Goal: Check status

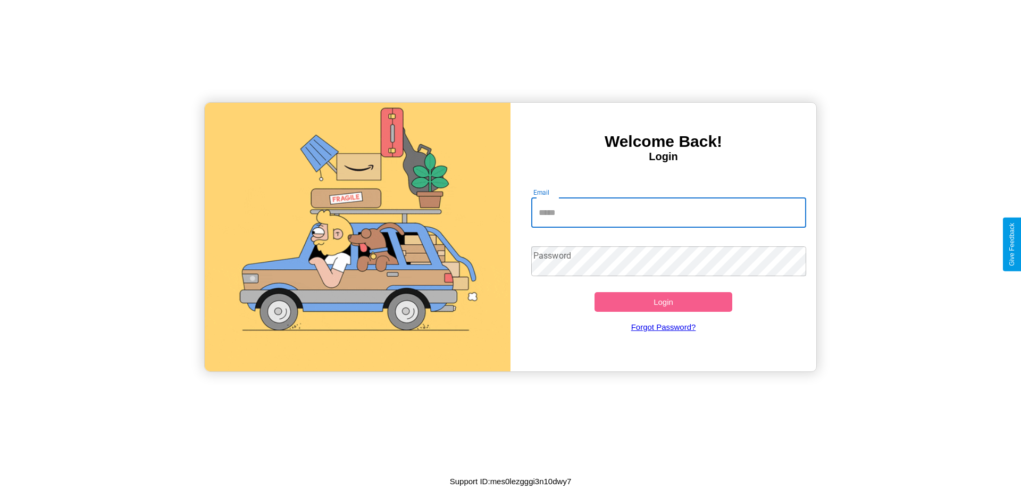
click at [668, 212] on input "Email" at bounding box center [668, 213] width 275 height 30
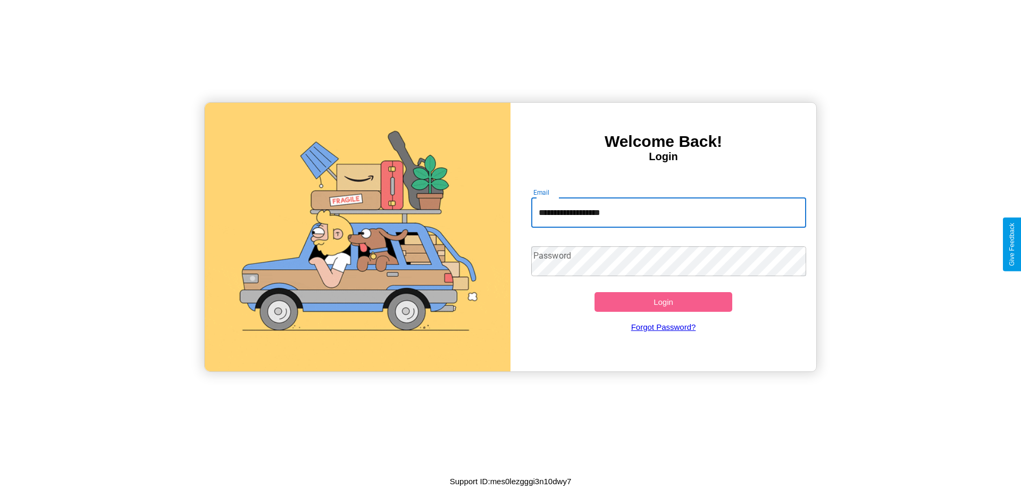
type input "**********"
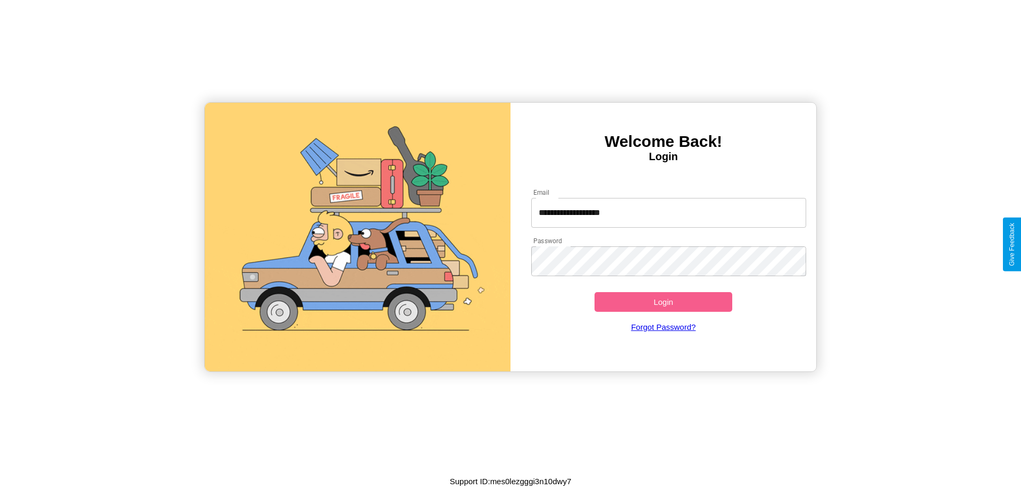
click at [663, 302] on button "Login" at bounding box center [664, 302] width 138 height 20
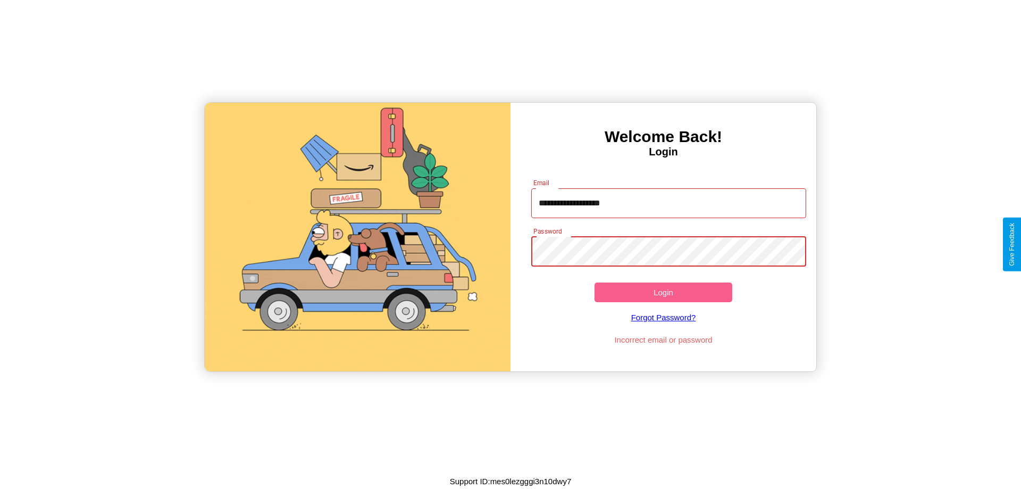
click at [663, 292] on button "Login" at bounding box center [664, 292] width 138 height 20
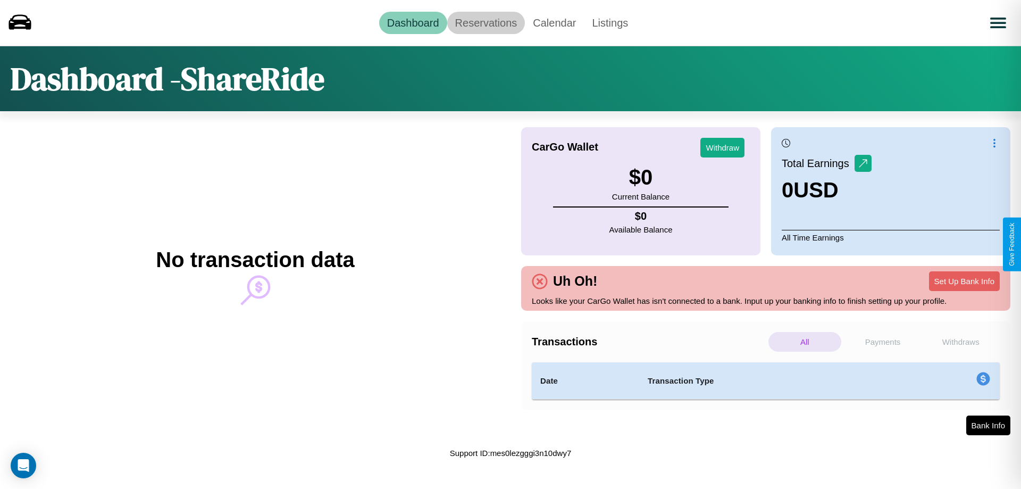
click at [486, 22] on link "Reservations" at bounding box center [486, 23] width 78 height 22
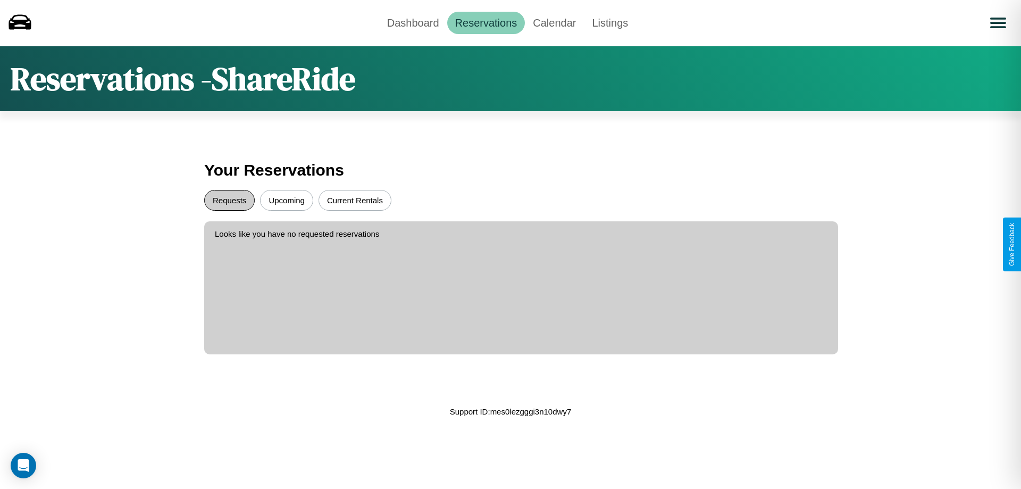
click at [229, 200] on button "Requests" at bounding box center [229, 200] width 51 height 21
click at [355, 200] on button "Current Rentals" at bounding box center [355, 200] width 73 height 21
click at [413, 22] on link "Dashboard" at bounding box center [413, 23] width 68 height 22
